Goal: Information Seeking & Learning: Learn about a topic

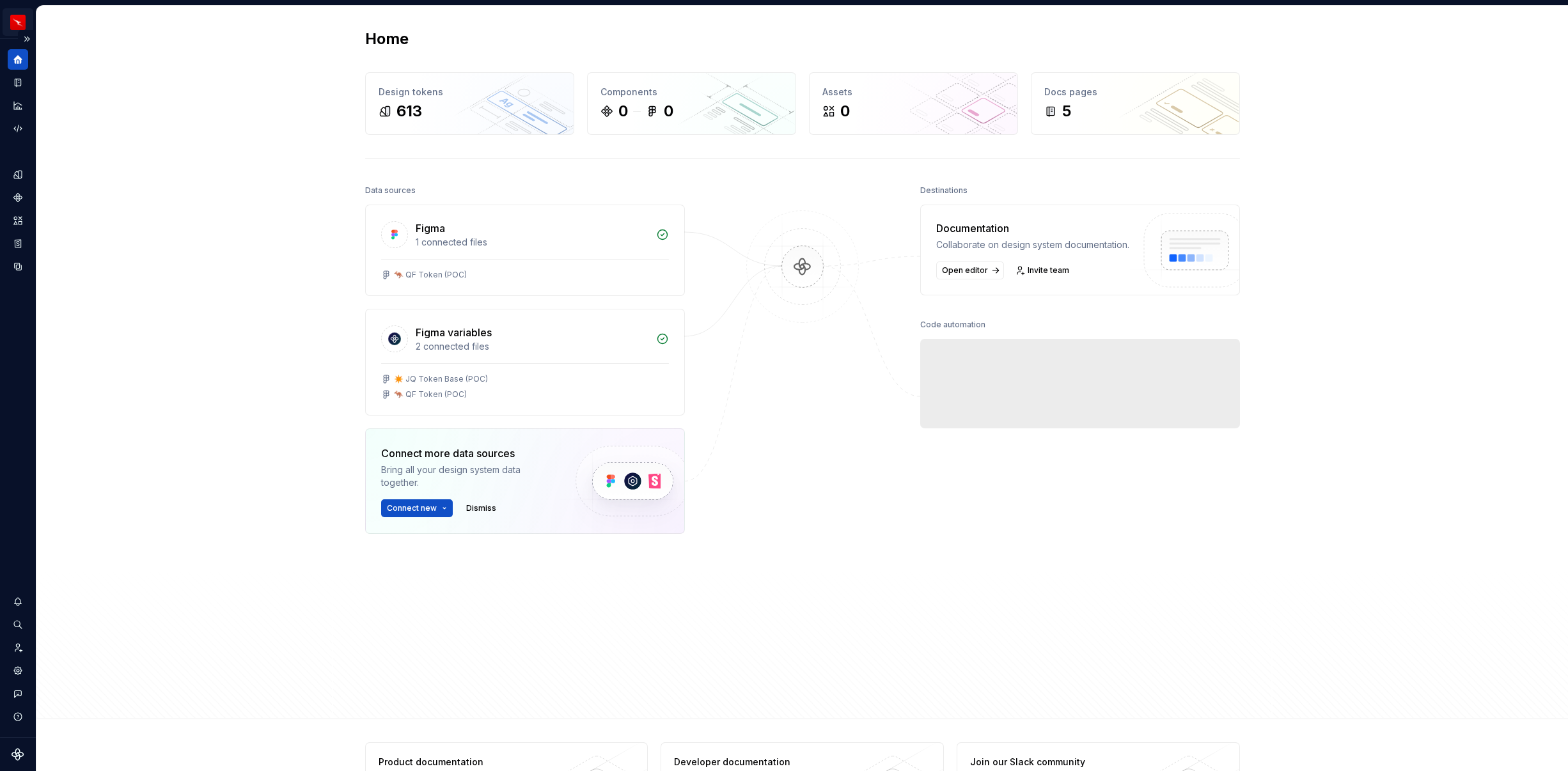
click at [22, 25] on html "QF multi-brand (Test) NL Design system data Home Design tokens 613 Components 0…" at bounding box center [784, 385] width 1568 height 771
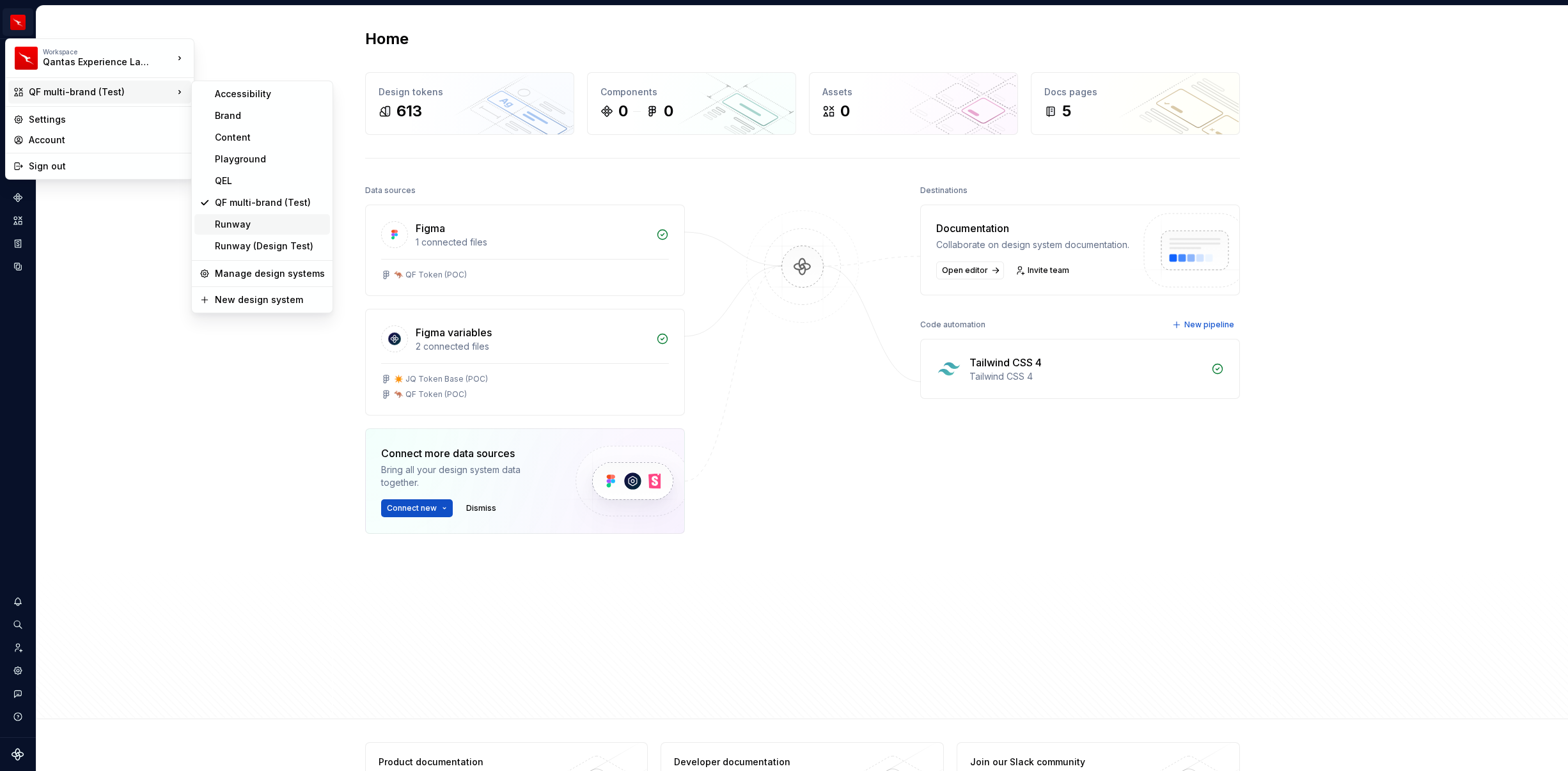
click at [253, 227] on div "Runway" at bounding box center [270, 225] width 110 height 13
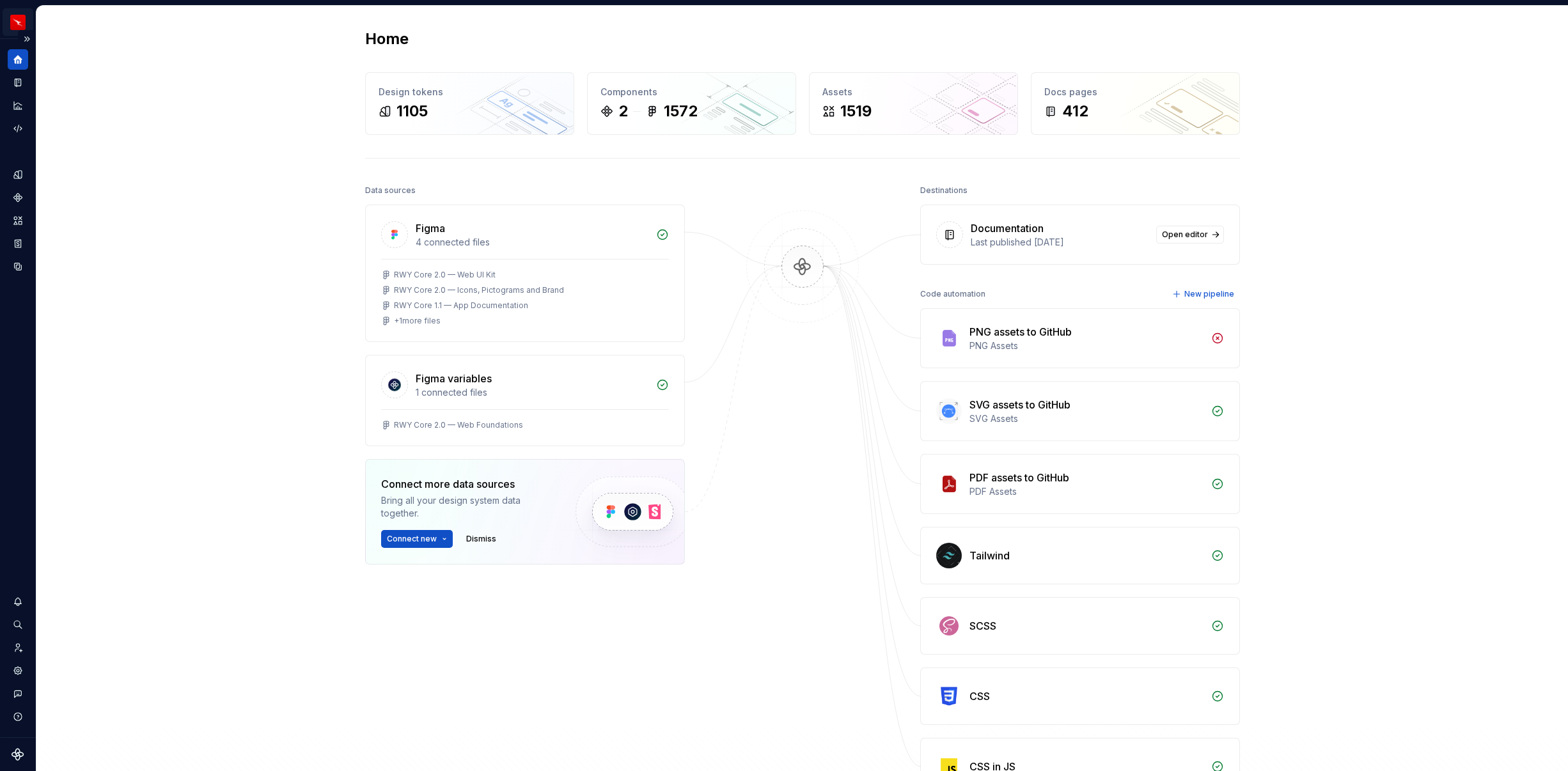
click at [24, 23] on html "Runway NL Design system data Home Design tokens 1105 Components 2 1572 Assets 1…" at bounding box center [784, 385] width 1568 height 771
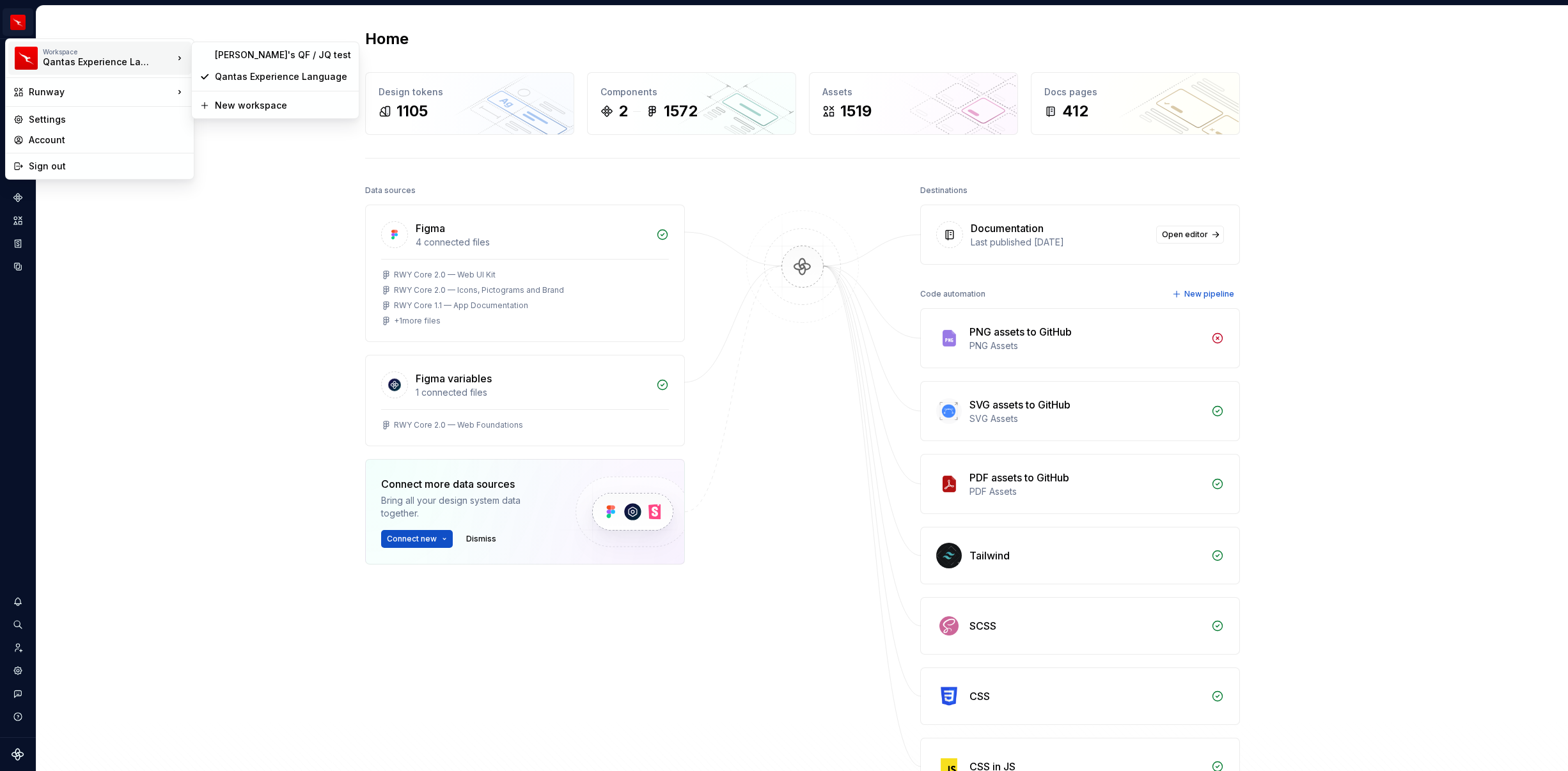
click at [286, 357] on html "Runway NL Design system data Home Design tokens 1105 Components 2 1572 Assets 1…" at bounding box center [784, 385] width 1568 height 771
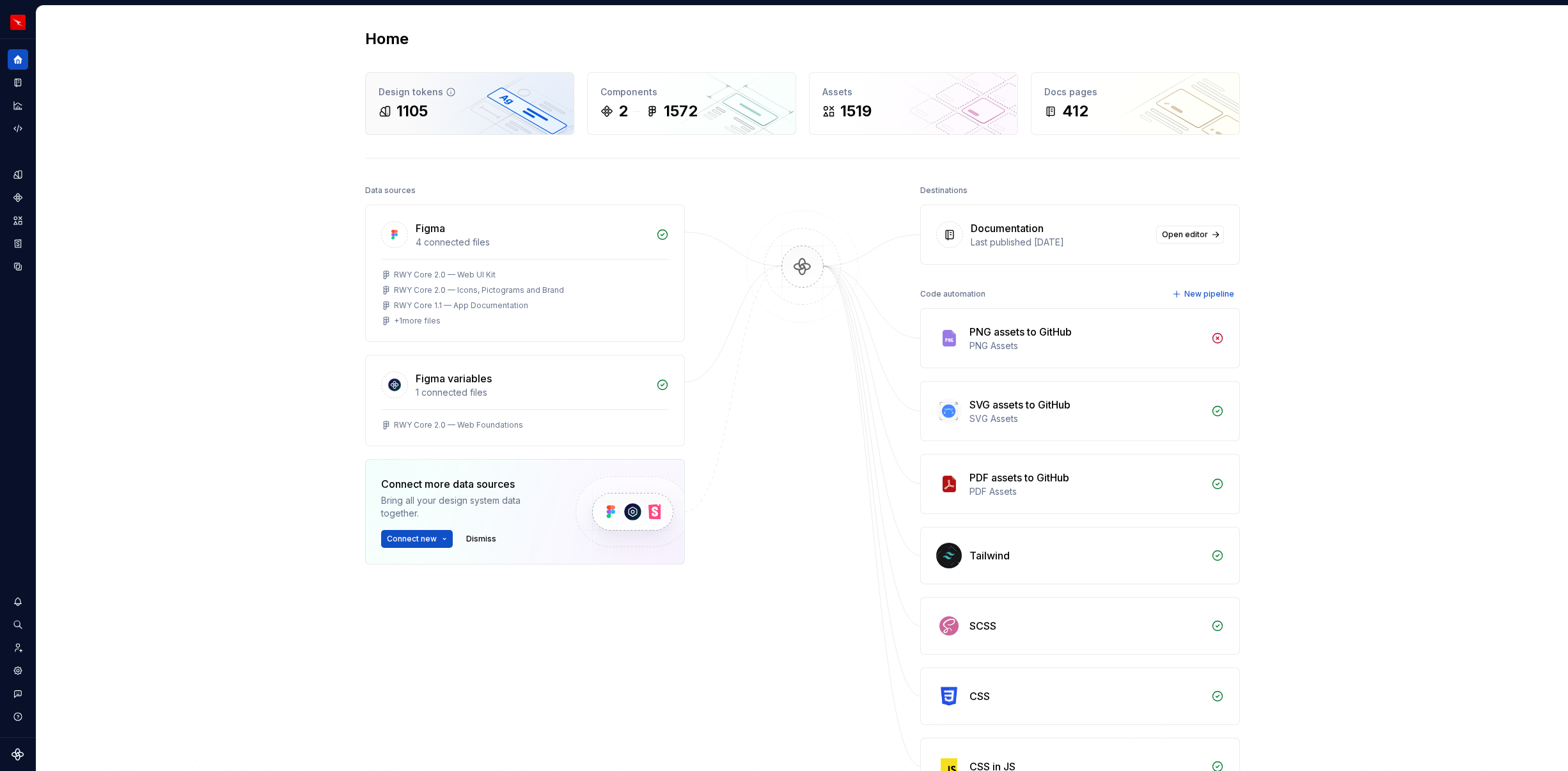
click at [417, 115] on div "1105" at bounding box center [412, 111] width 31 height 20
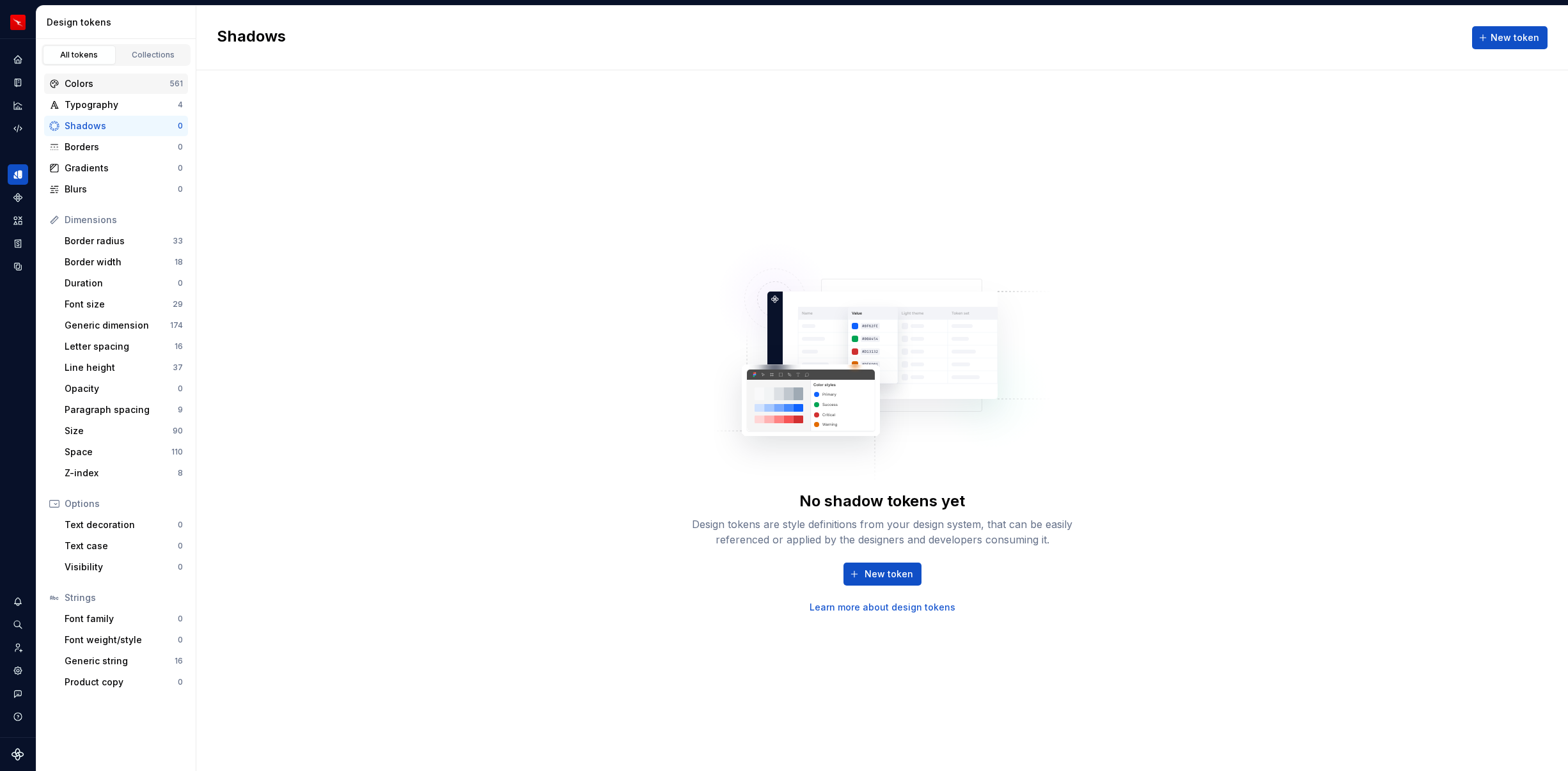
click at [96, 90] on div "Colors 561" at bounding box center [116, 83] width 144 height 20
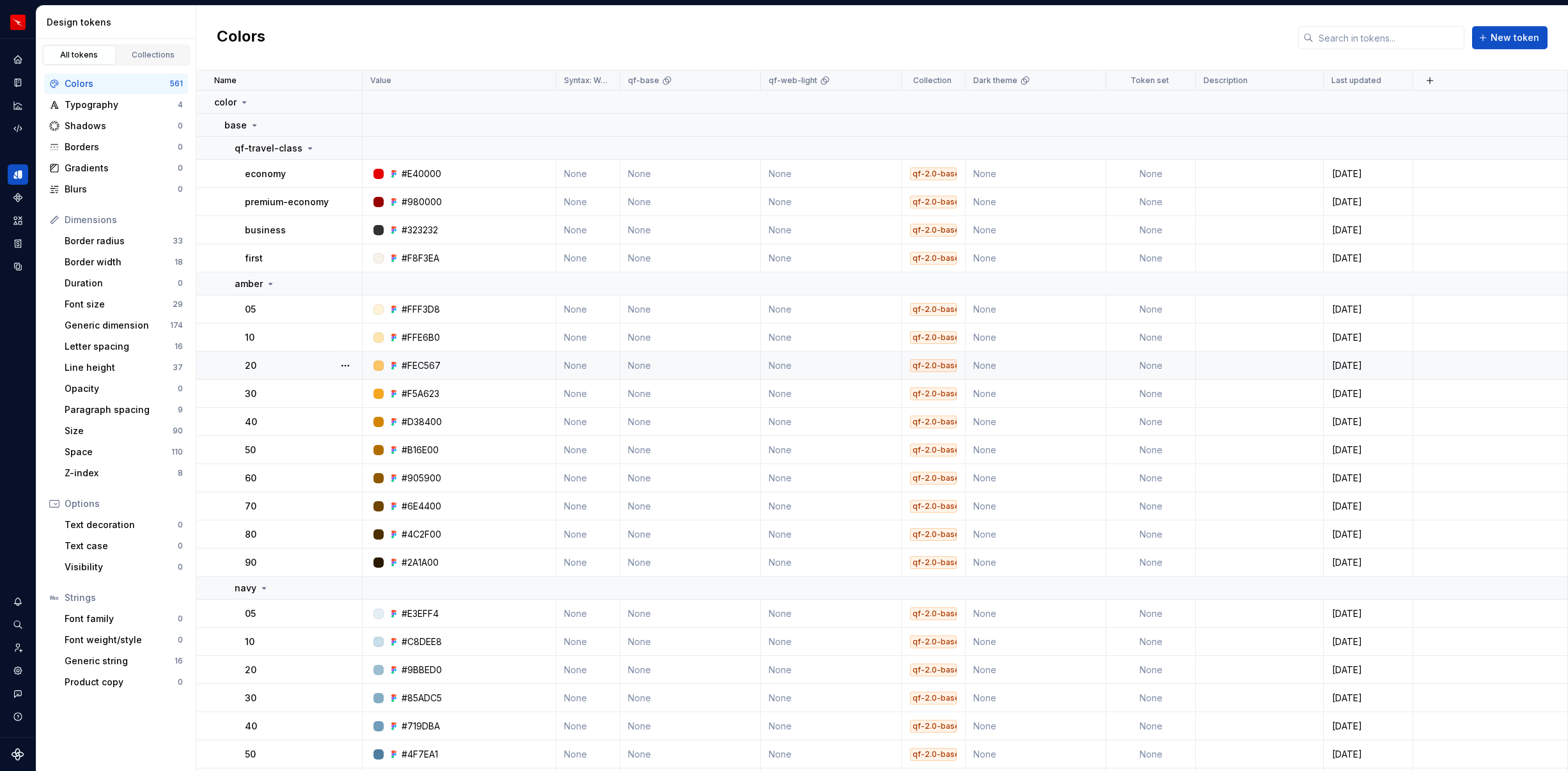
scroll to position [9, 0]
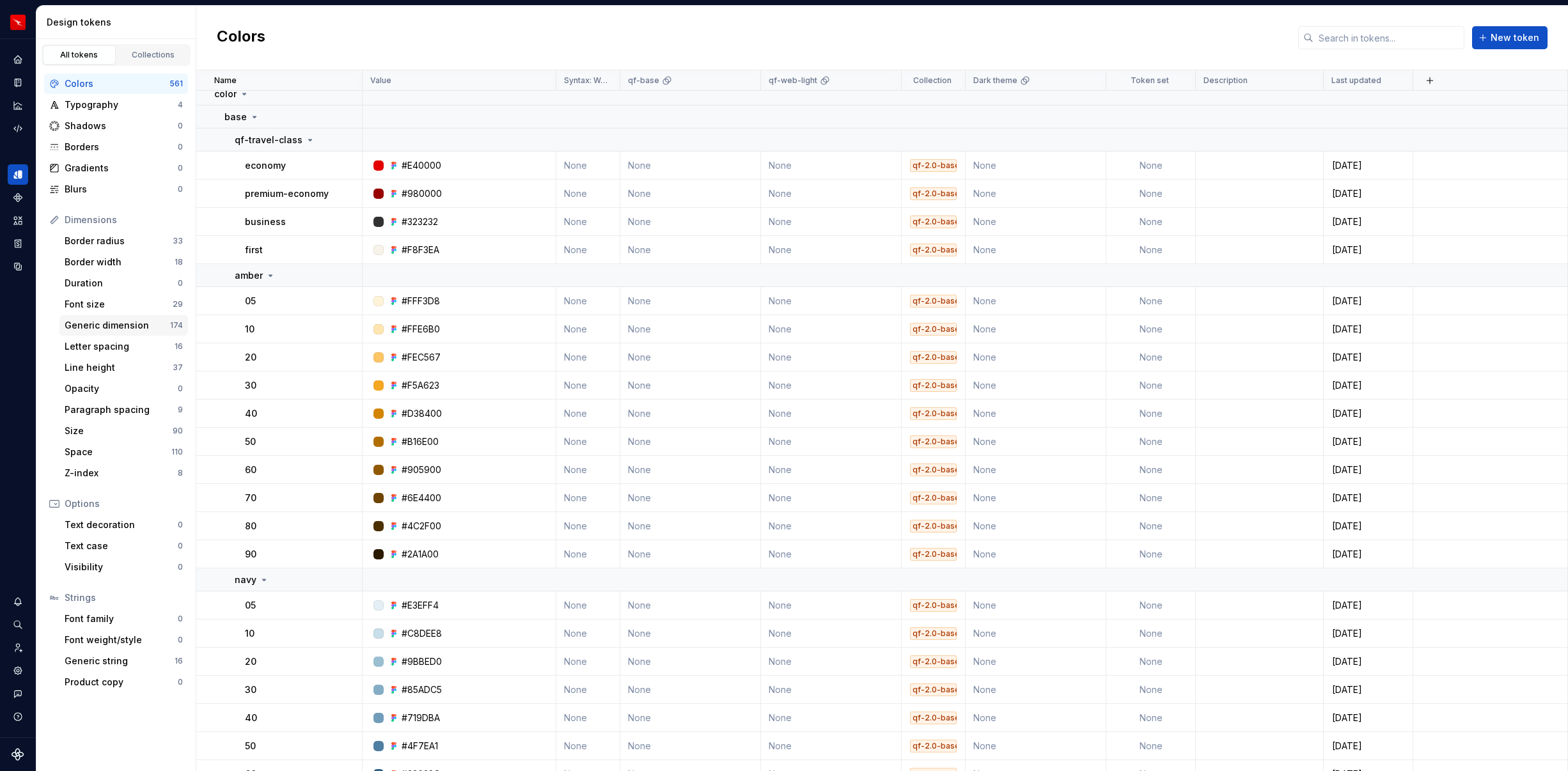
click at [136, 328] on div "Generic dimension" at bounding box center [117, 326] width 105 height 13
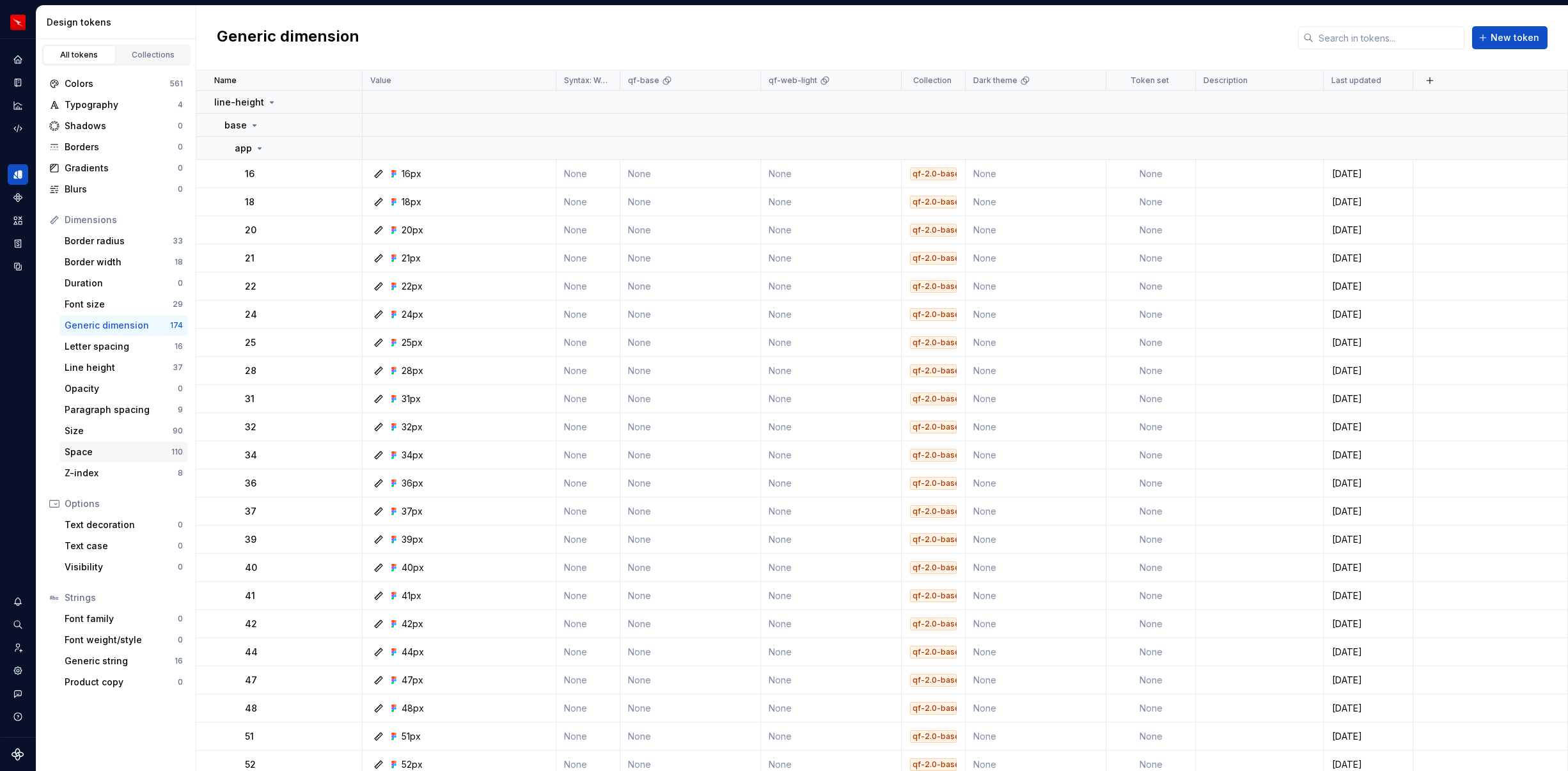
click at [109, 449] on div "Space" at bounding box center [118, 452] width 107 height 13
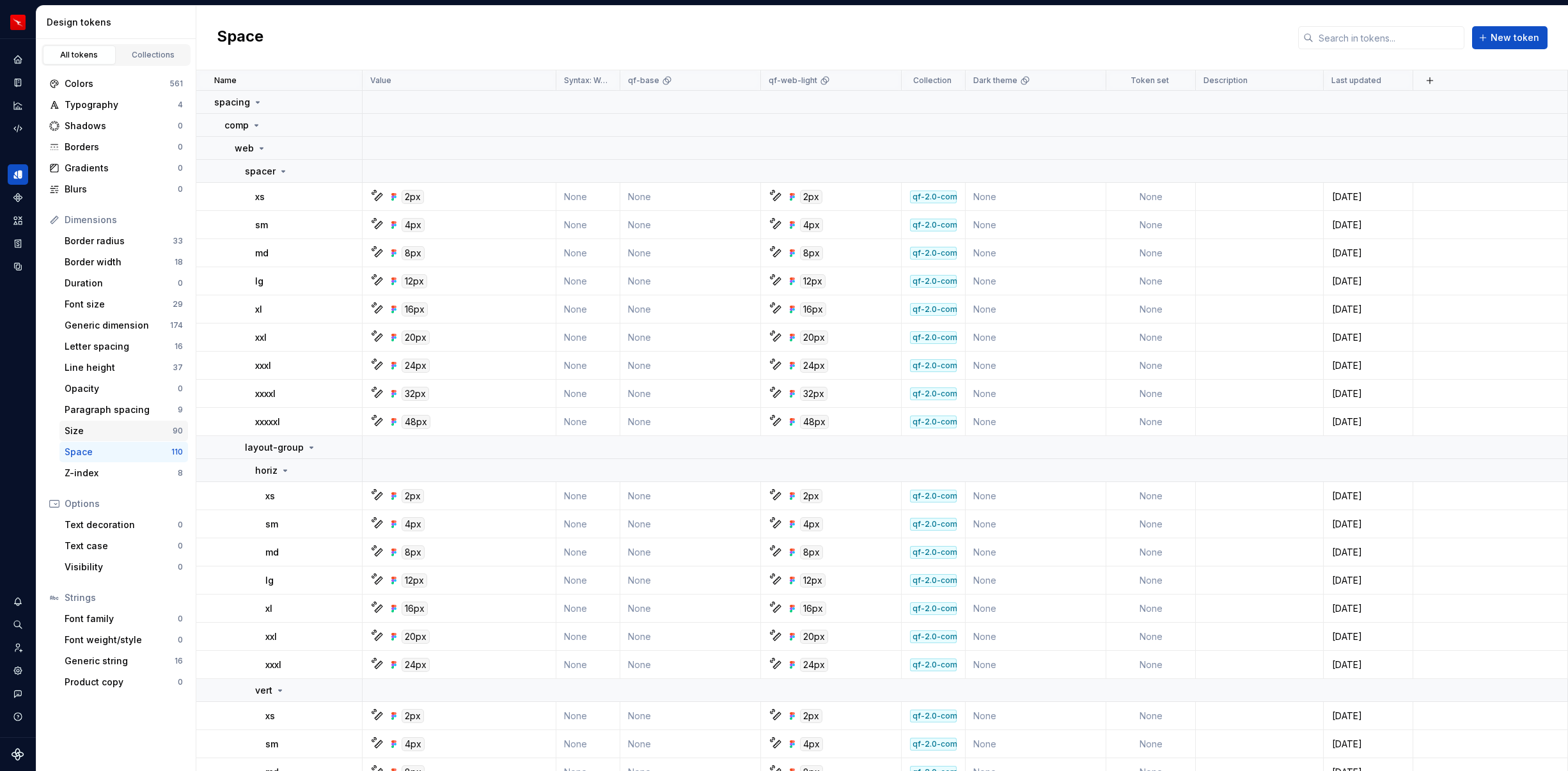
click at [113, 436] on div "Size" at bounding box center [119, 431] width 108 height 13
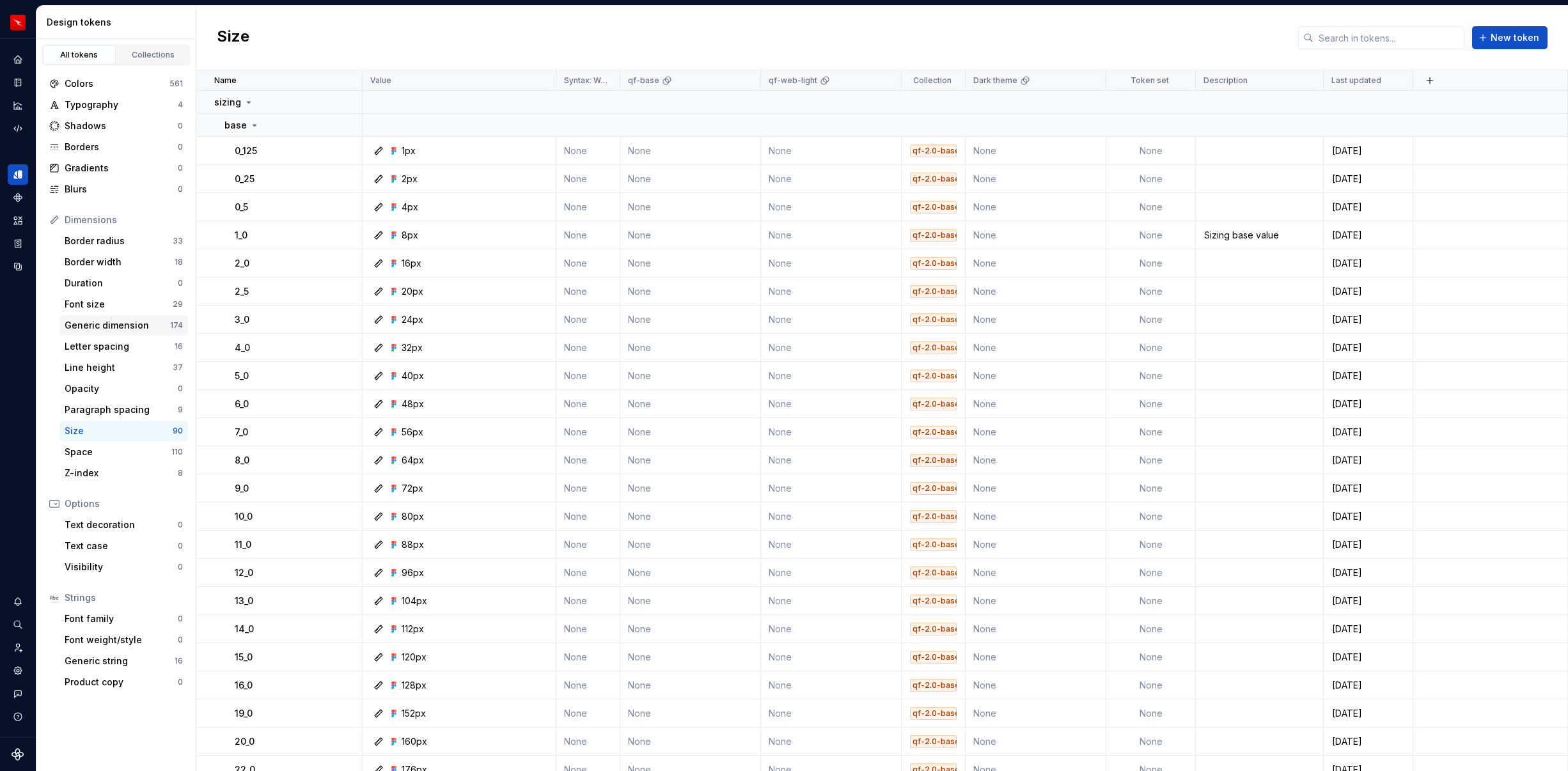
click at [108, 326] on div "Generic dimension" at bounding box center [117, 326] width 105 height 13
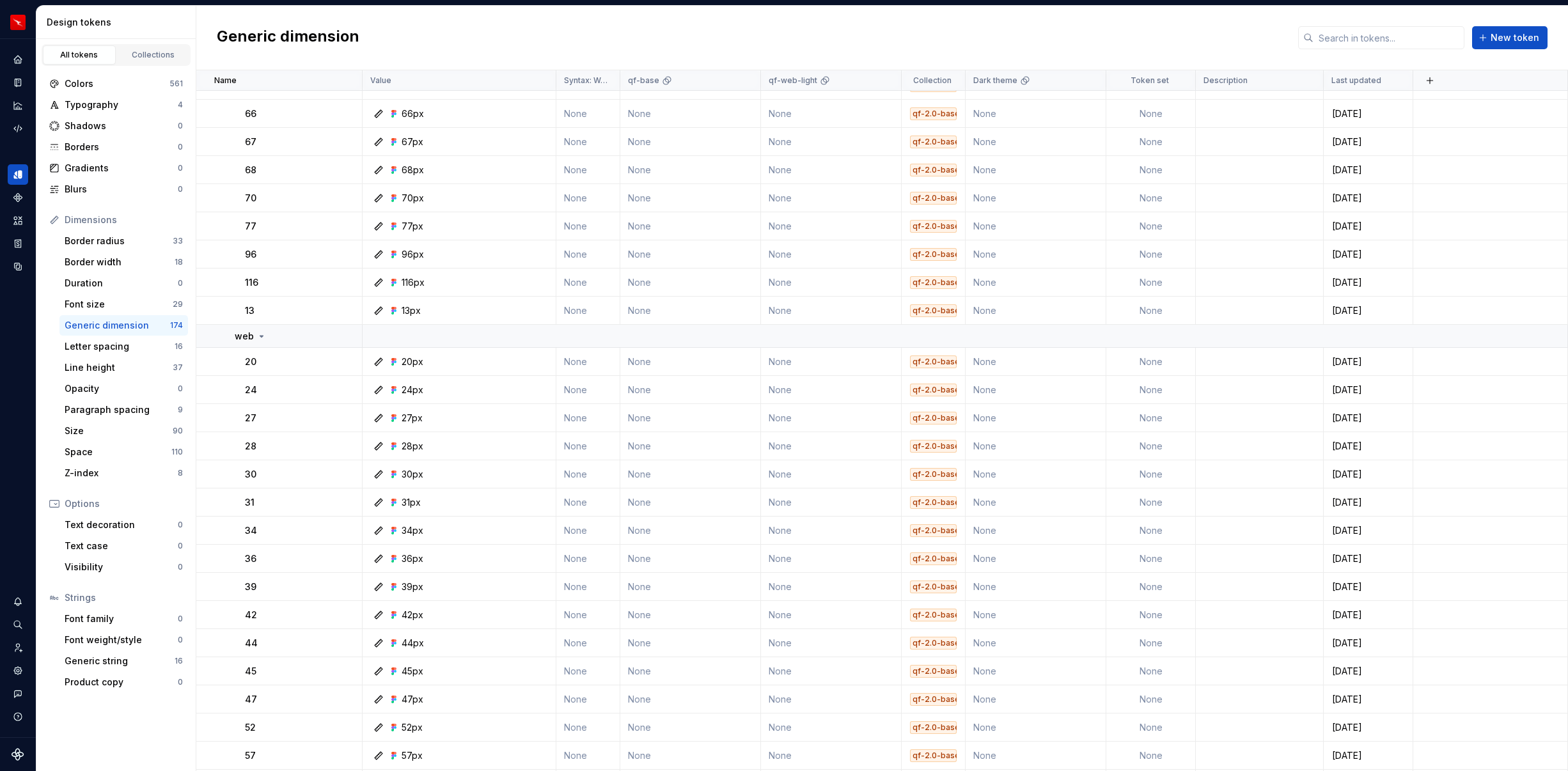
scroll to position [1461, 0]
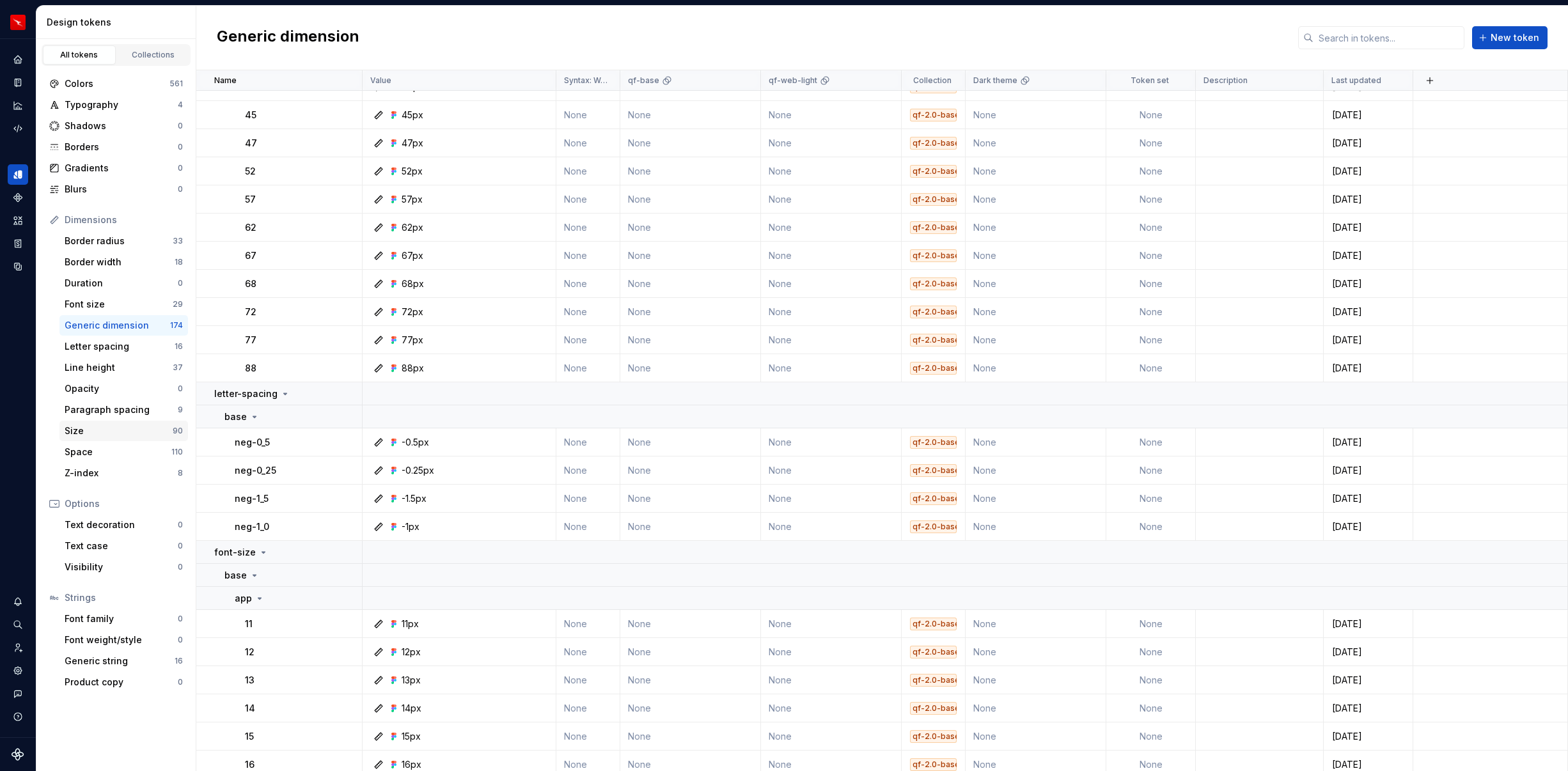
click at [96, 438] on div "Size 90" at bounding box center [124, 430] width 128 height 20
click at [96, 451] on div "Space" at bounding box center [118, 452] width 107 height 13
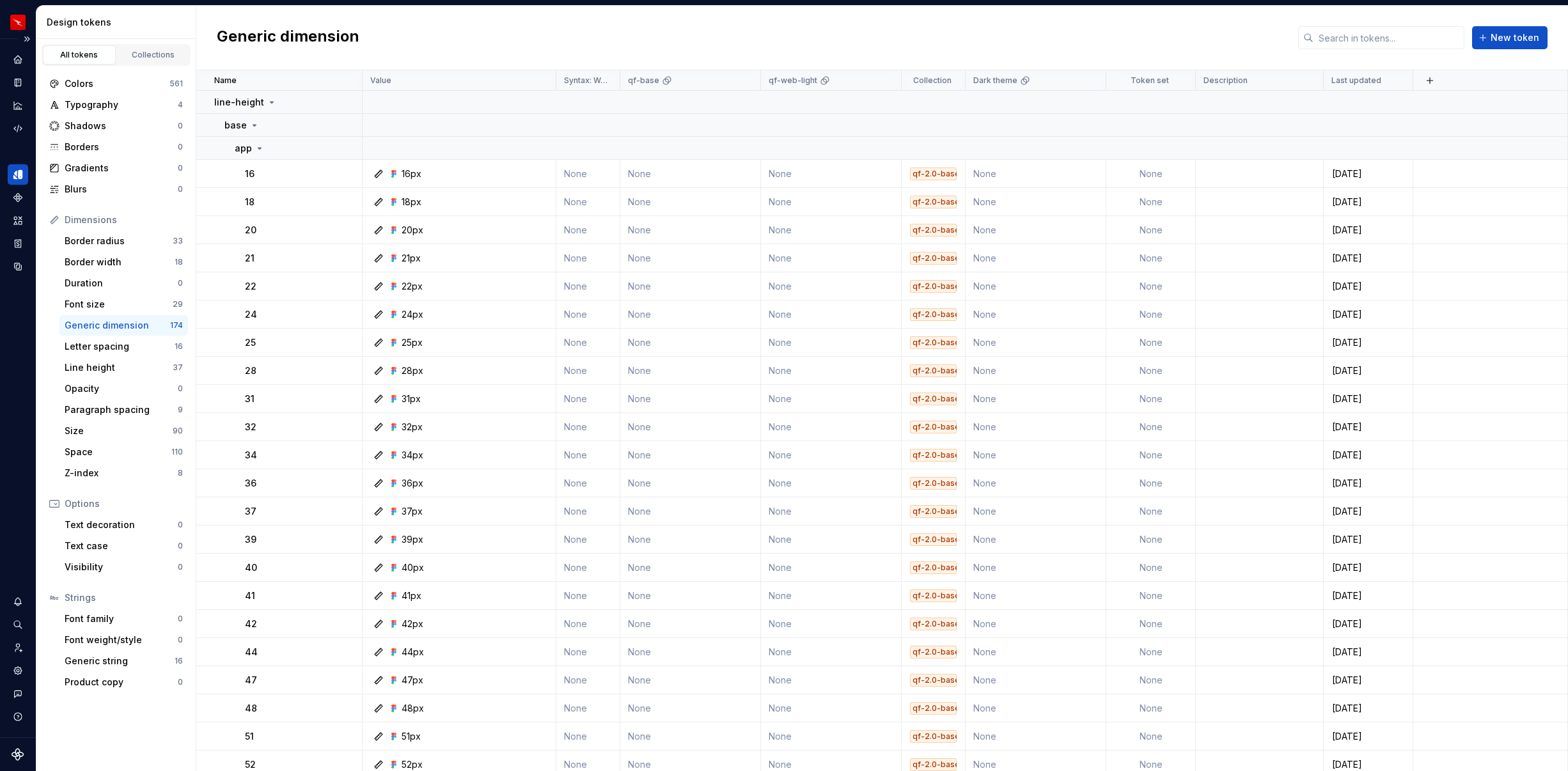
click at [16, 174] on icon "Design tokens" at bounding box center [17, 175] width 7 height 9
click at [20, 56] on icon "Home" at bounding box center [18, 60] width 12 height 12
